Goal: Information Seeking & Learning: Learn about a topic

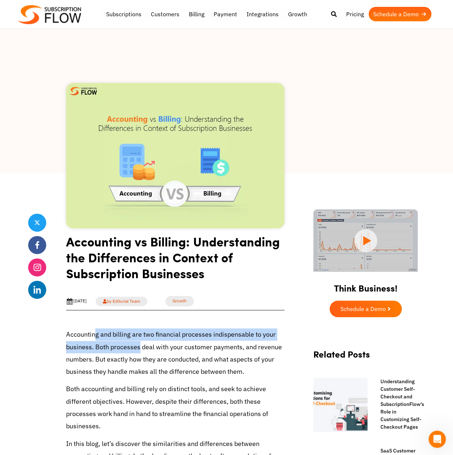
drag, startPoint x: 95, startPoint y: 336, endPoint x: 144, endPoint y: 343, distance: 49.7
click at [144, 343] on p "Accounting and billing are two financial processes indispensable to your busine…" at bounding box center [175, 352] width 218 height 49
drag, startPoint x: 144, startPoint y: 343, endPoint x: 149, endPoint y: 344, distance: 5.5
click at [144, 343] on p "Accounting and billing are two financial processes indispensable to your busine…" at bounding box center [175, 352] width 218 height 49
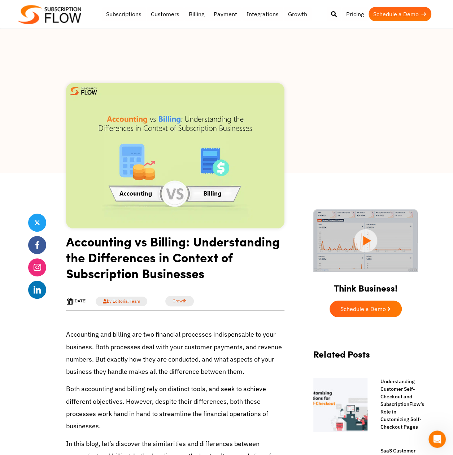
click at [196, 346] on p "Accounting and billing are two financial processes indispensable to your busine…" at bounding box center [175, 352] width 218 height 49
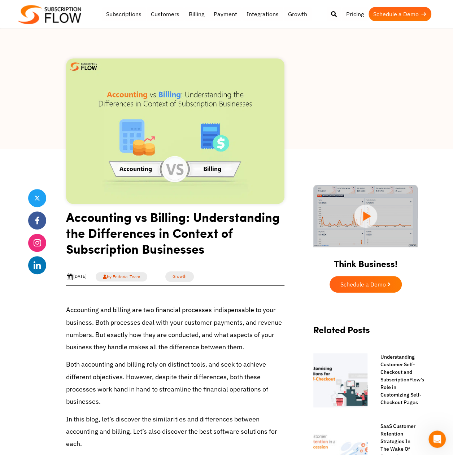
scroll to position [36, 0]
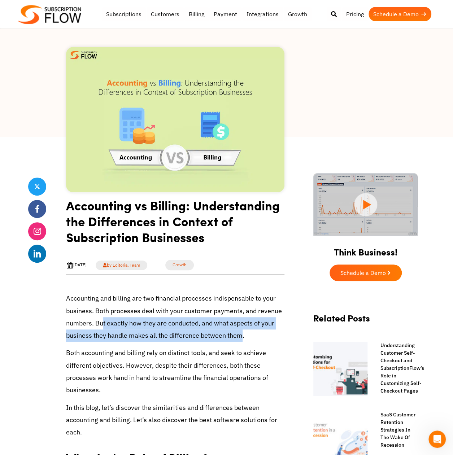
drag, startPoint x: 101, startPoint y: 322, endPoint x: 238, endPoint y: 332, distance: 136.8
click at [238, 332] on p "Accounting and billing are two financial processes indispensable to your busine…" at bounding box center [175, 316] width 218 height 49
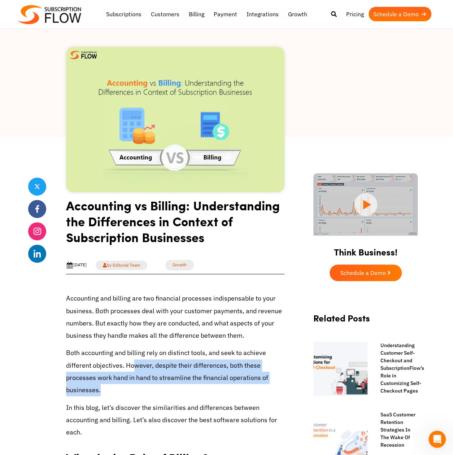
drag, startPoint x: 130, startPoint y: 365, endPoint x: 129, endPoint y: 387, distance: 22.4
click at [129, 387] on p "Both accounting and billing rely on distinct tools, and seek to achieve differe…" at bounding box center [175, 371] width 218 height 49
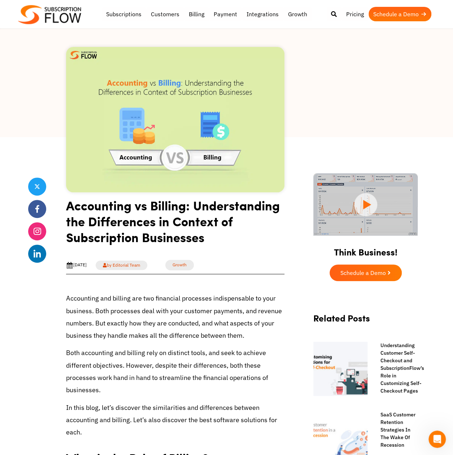
drag, startPoint x: 129, startPoint y: 387, endPoint x: 117, endPoint y: 401, distance: 18.4
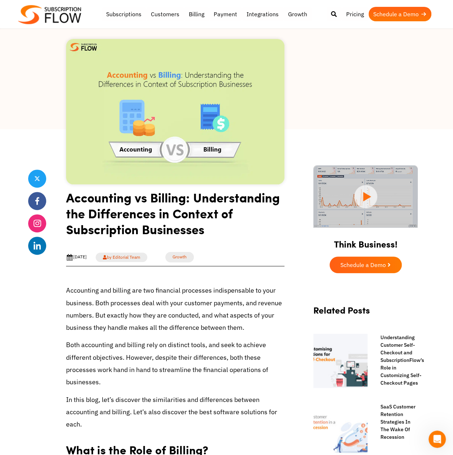
scroll to position [0, 0]
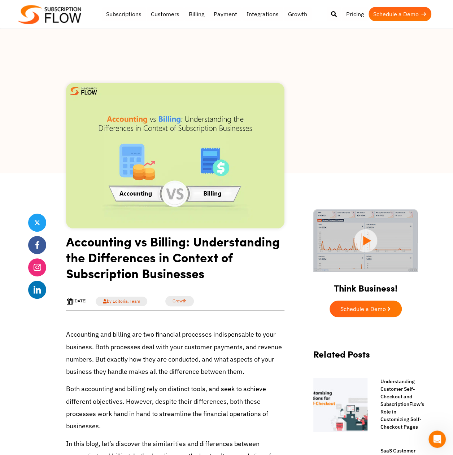
click at [276, 296] on div "[DATE] by Editorial Team Growth Share" at bounding box center [175, 301] width 218 height 18
